Goal: Transaction & Acquisition: Purchase product/service

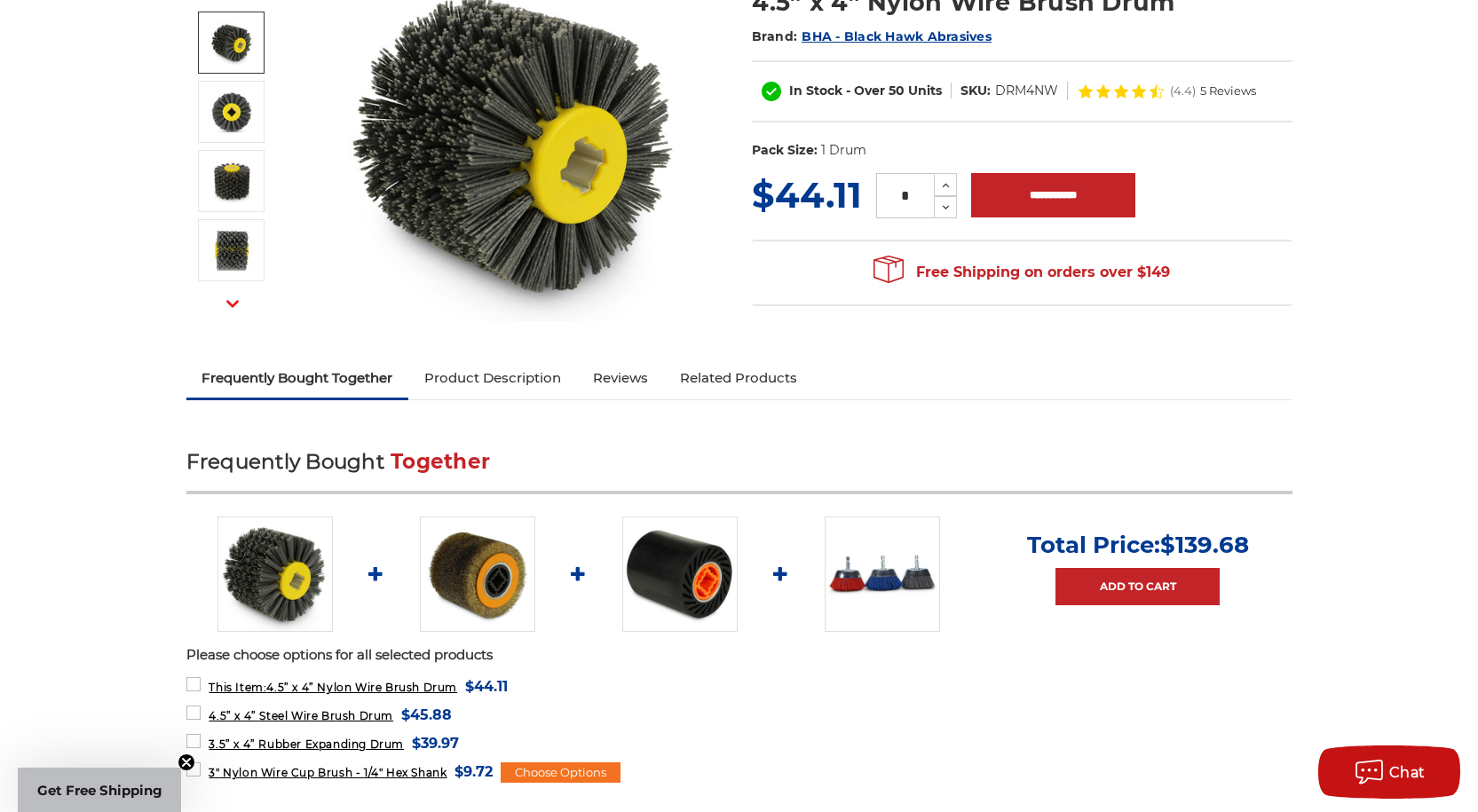
scroll to position [443, 0]
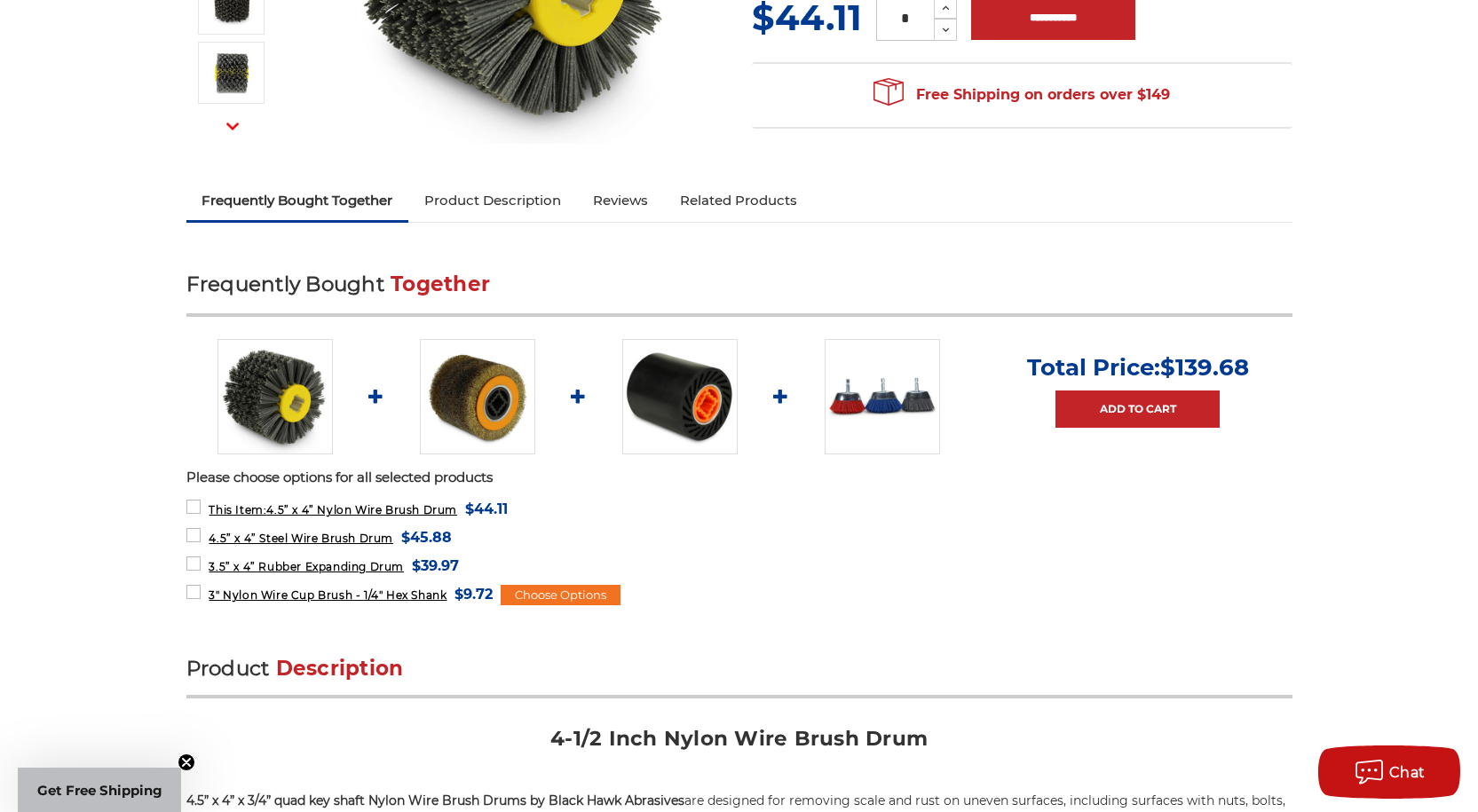
click at [472, 373] on img at bounding box center [476, 396] width 115 height 115
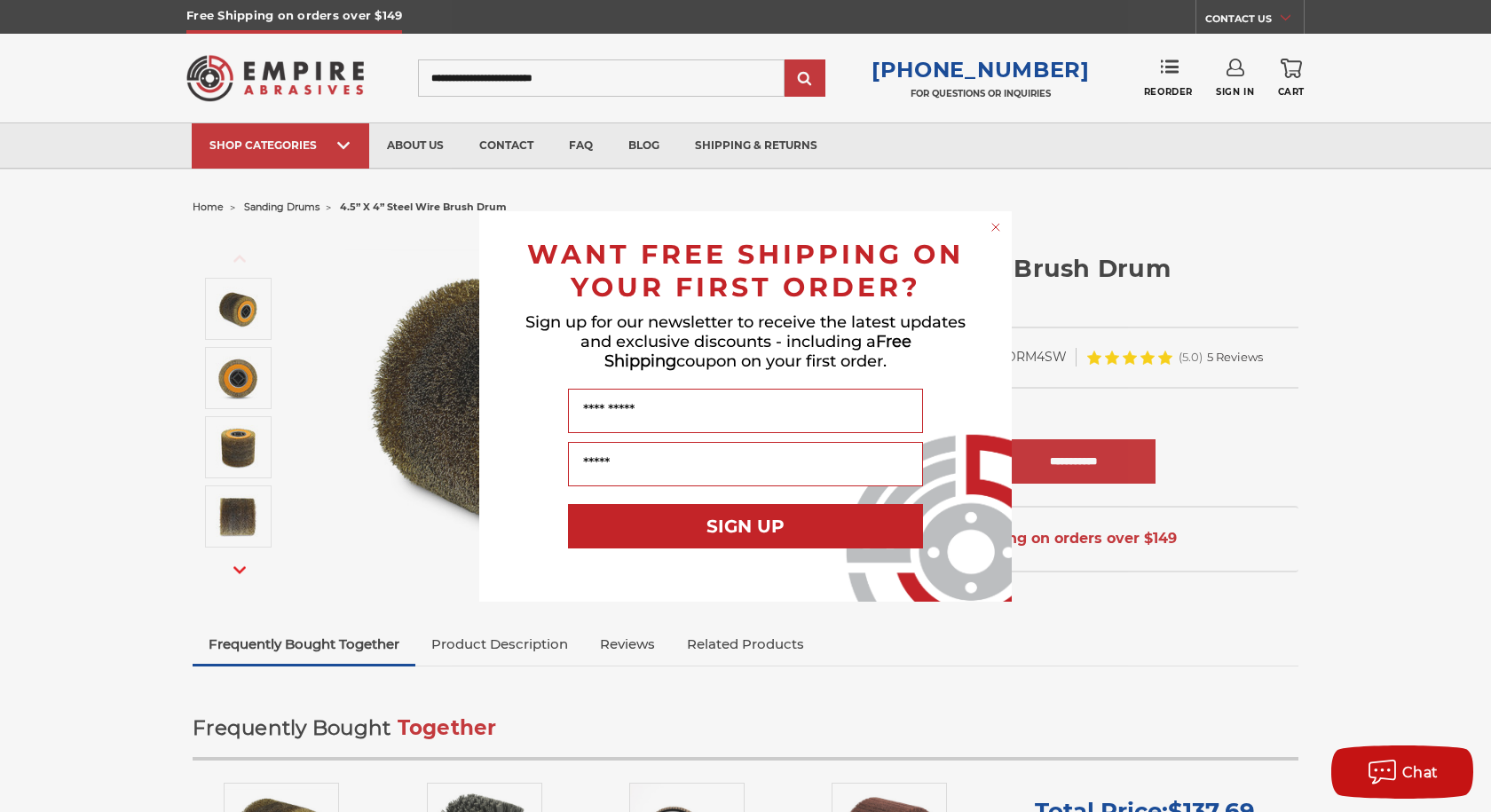
click at [997, 229] on circle "Close dialog" at bounding box center [996, 226] width 17 height 17
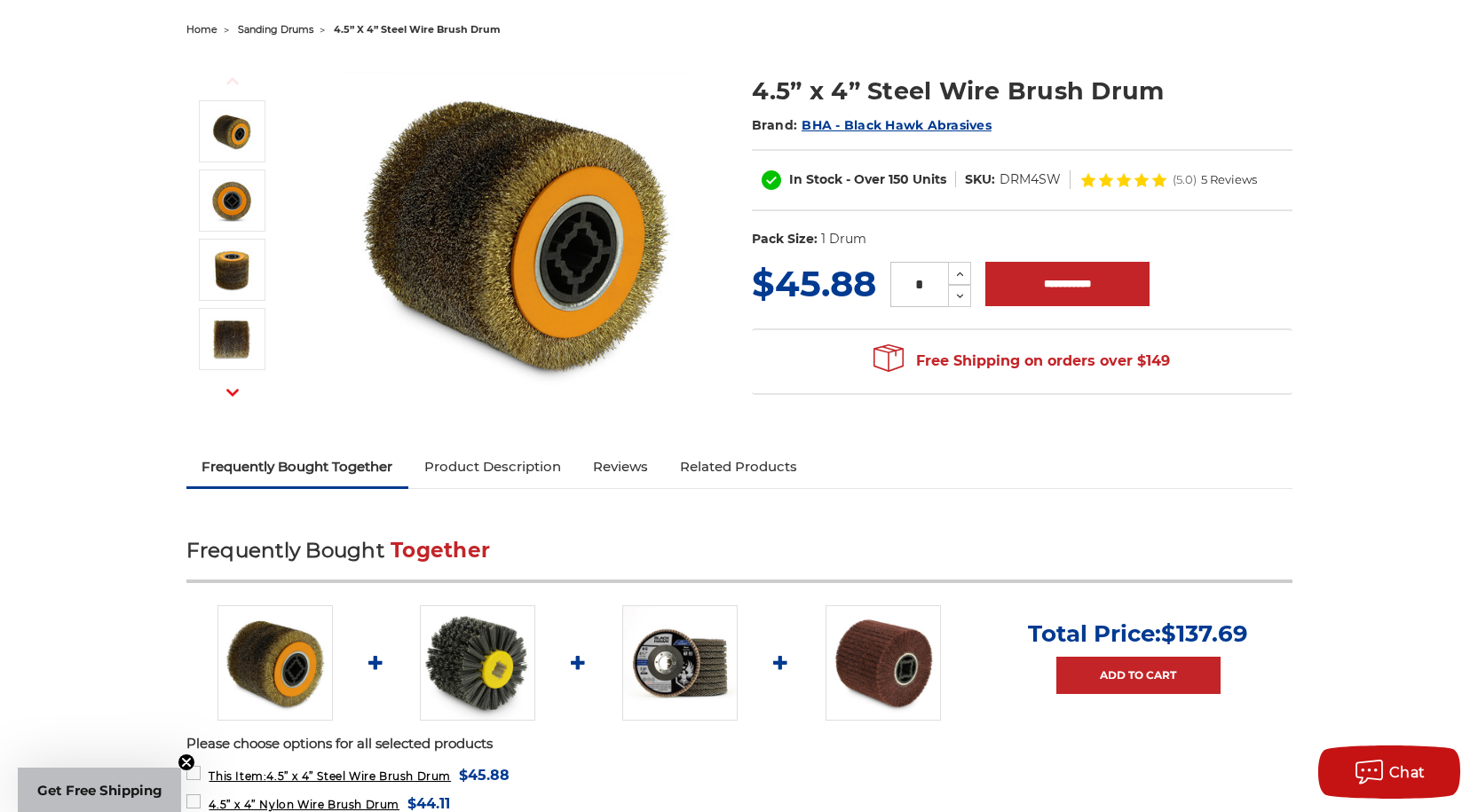
scroll to position [355, 0]
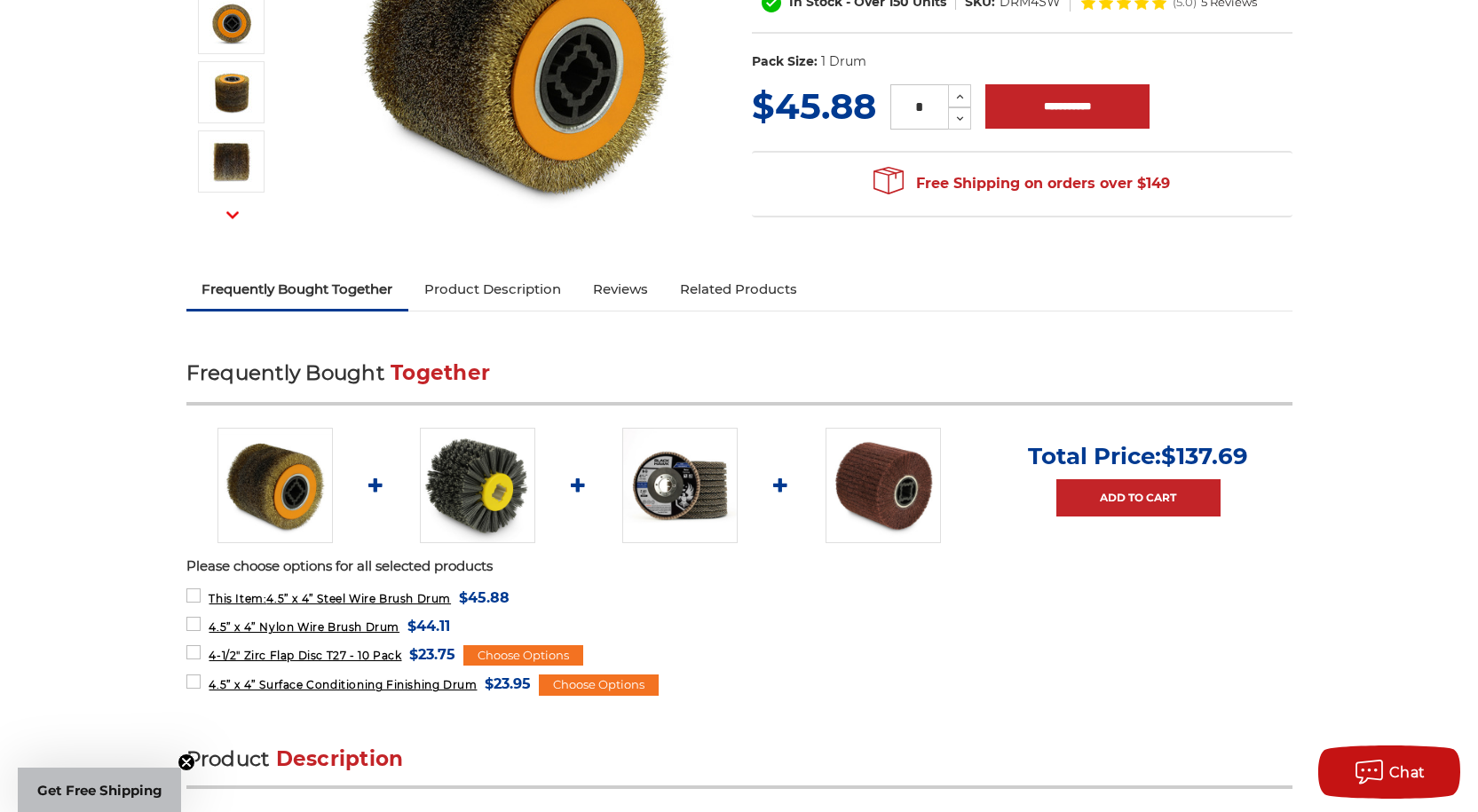
click at [887, 464] on img at bounding box center [882, 485] width 115 height 115
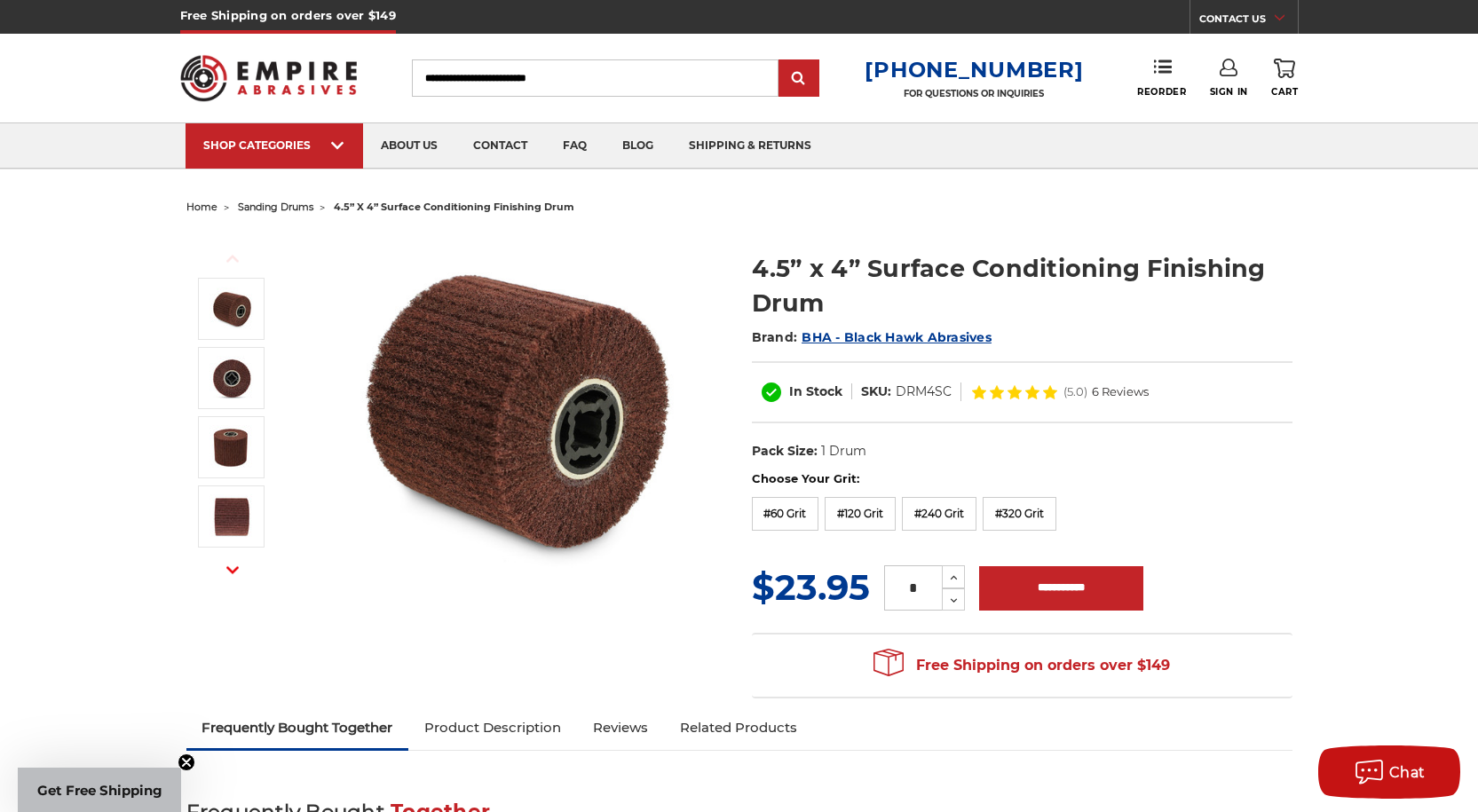
scroll to position [266, 0]
